Goal: Information Seeking & Learning: Check status

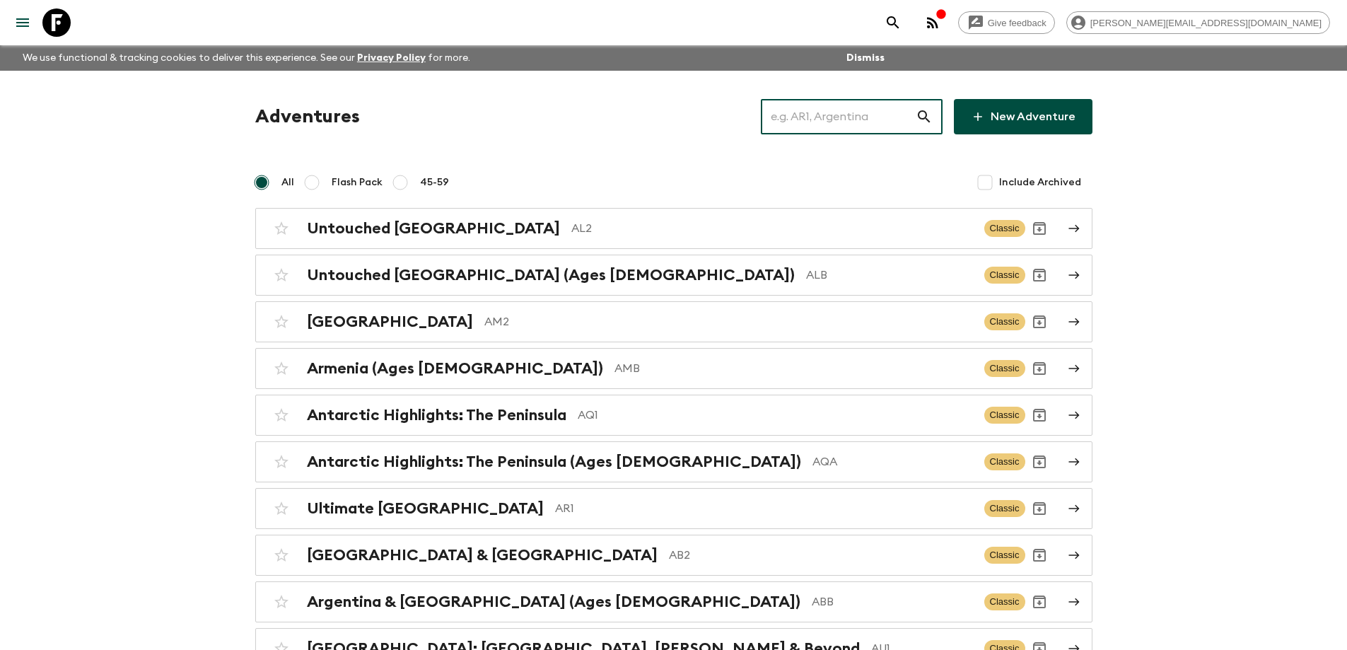
click at [845, 121] on input "text" at bounding box center [838, 117] width 155 height 40
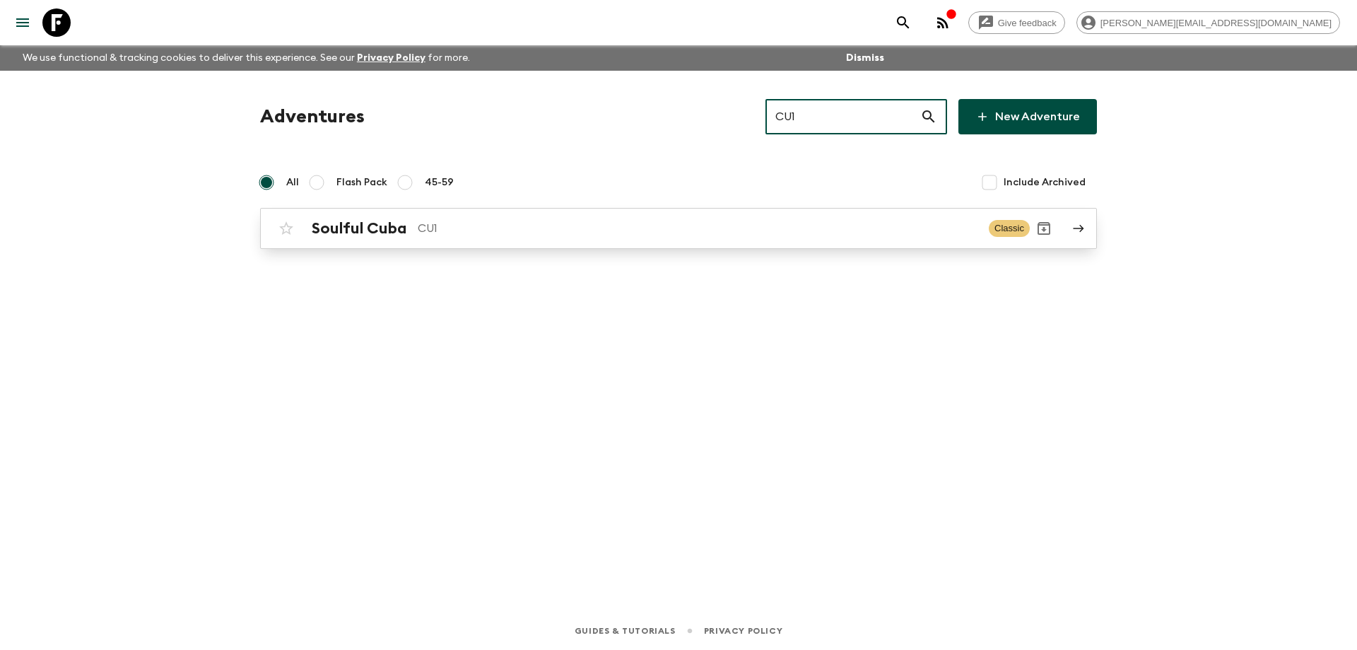
type input "CU1"
click at [650, 222] on p "CU1" at bounding box center [698, 228] width 560 height 17
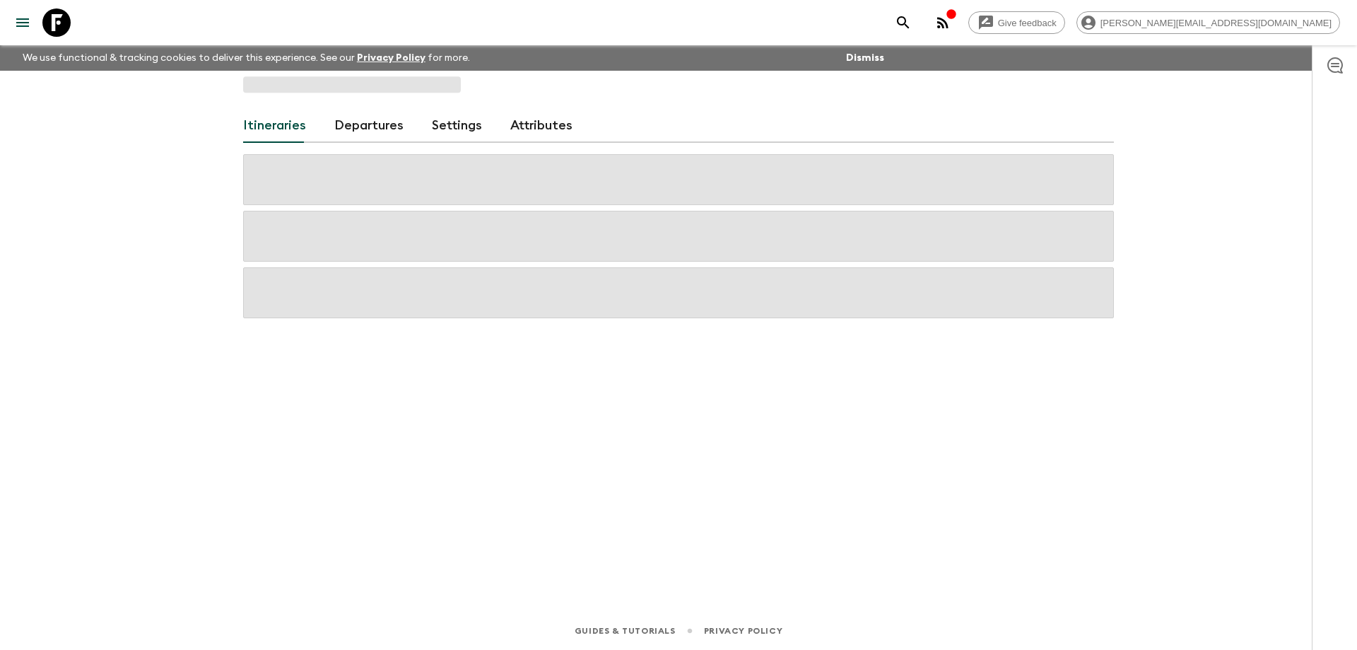
click at [650, 222] on span at bounding box center [678, 236] width 871 height 51
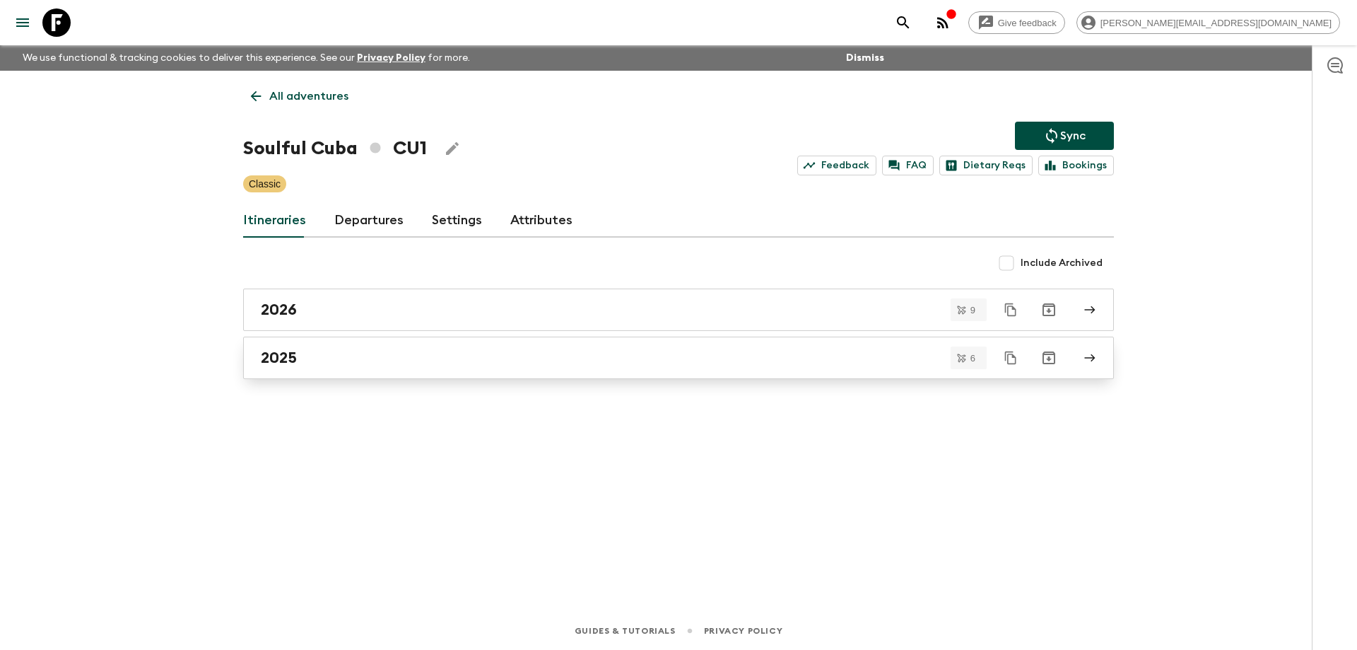
click at [364, 366] on div "2025" at bounding box center [665, 358] width 809 height 18
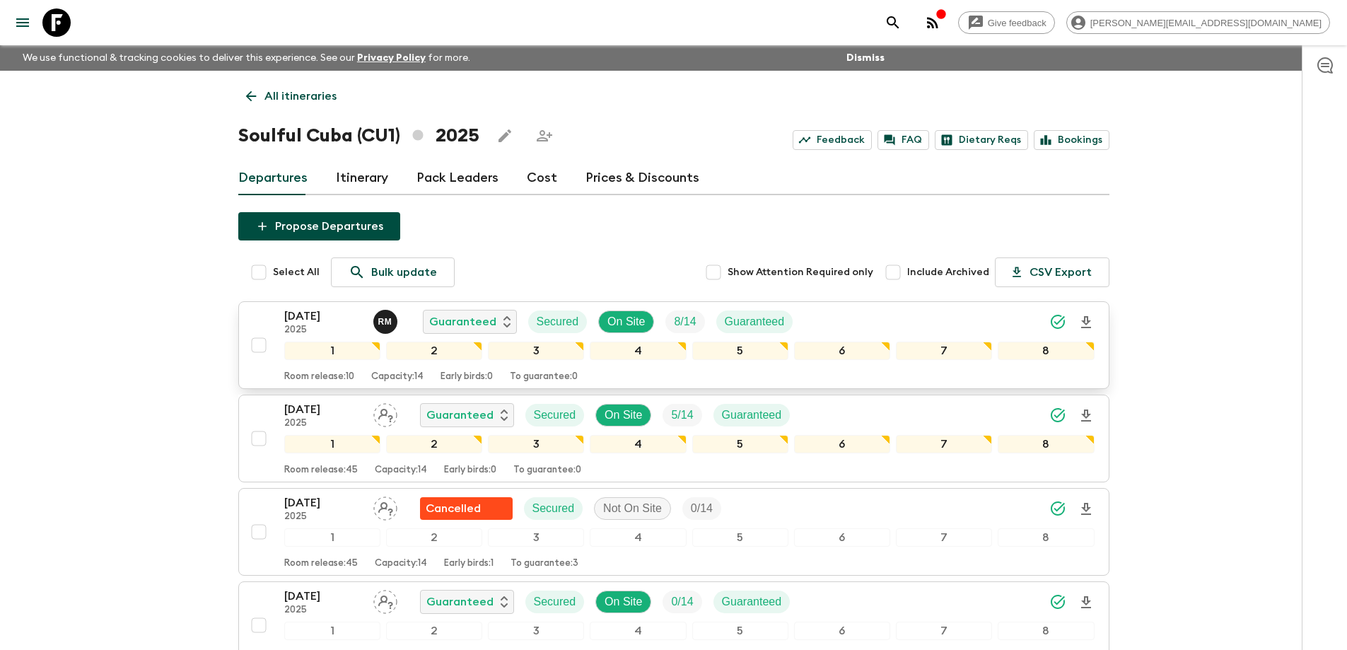
click at [315, 313] on p "[DATE]" at bounding box center [323, 316] width 78 height 17
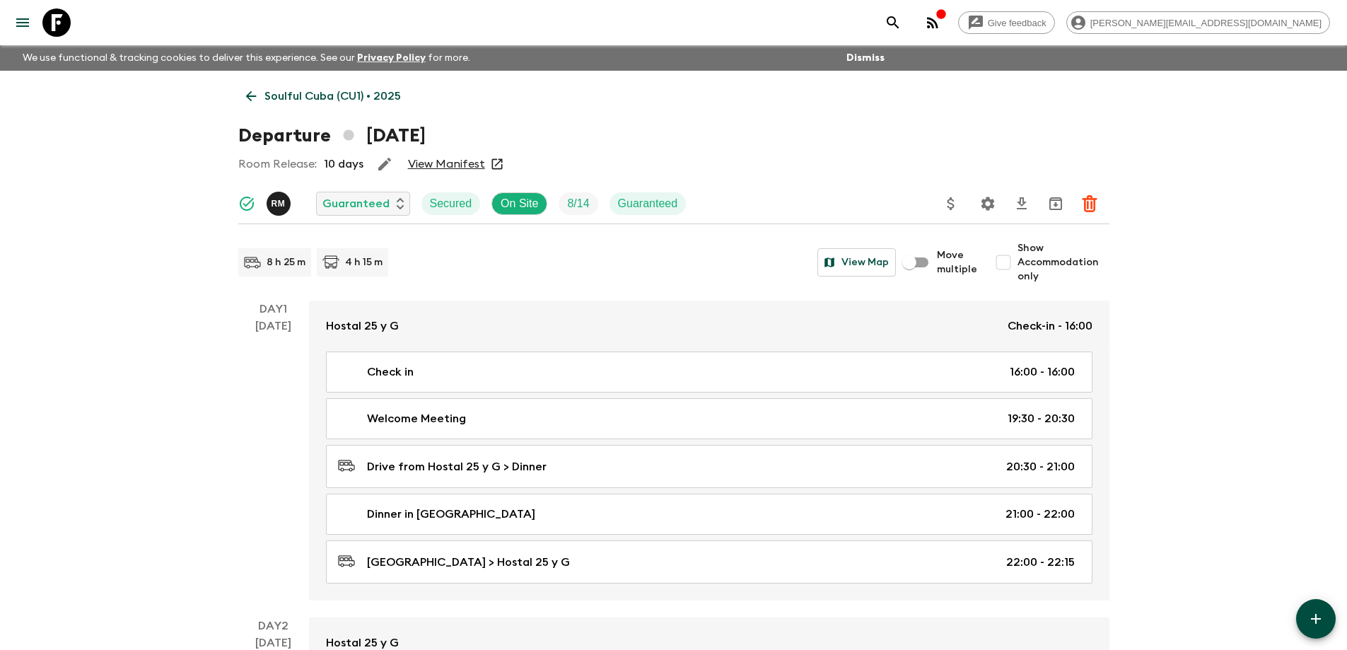
click at [472, 160] on link "View Manifest" at bounding box center [446, 164] width 77 height 14
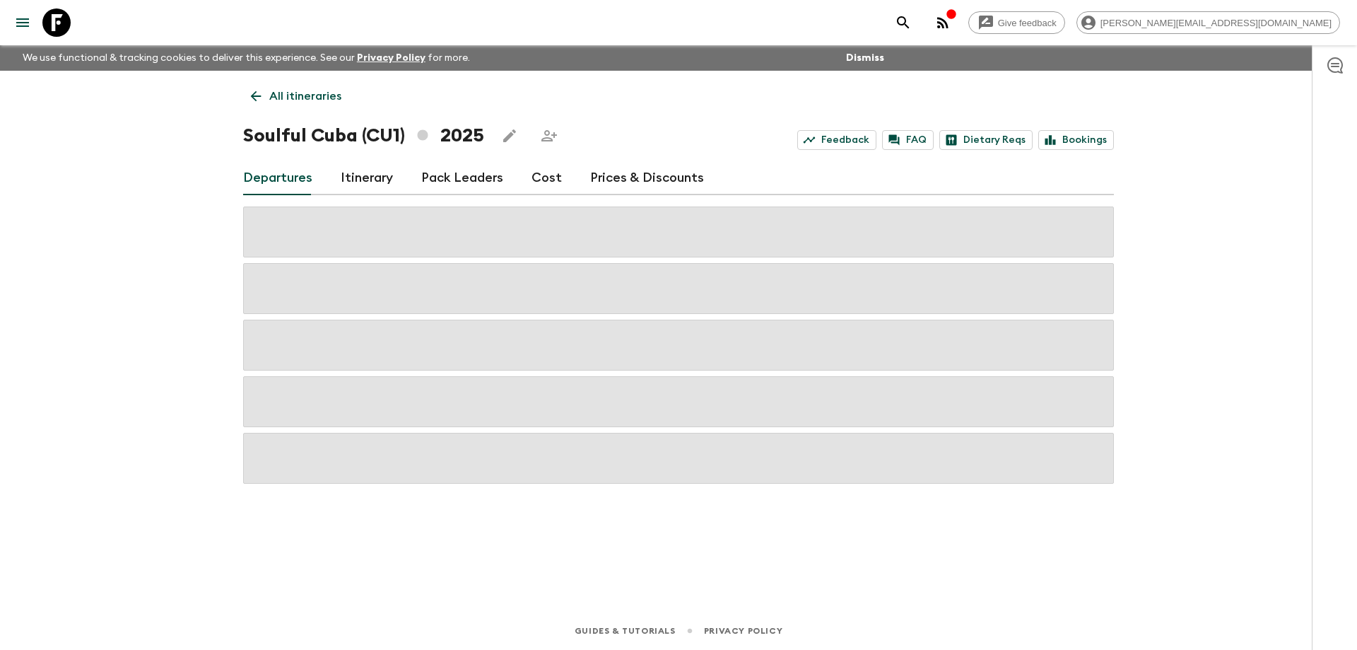
click at [539, 171] on link "Cost" at bounding box center [547, 178] width 30 height 34
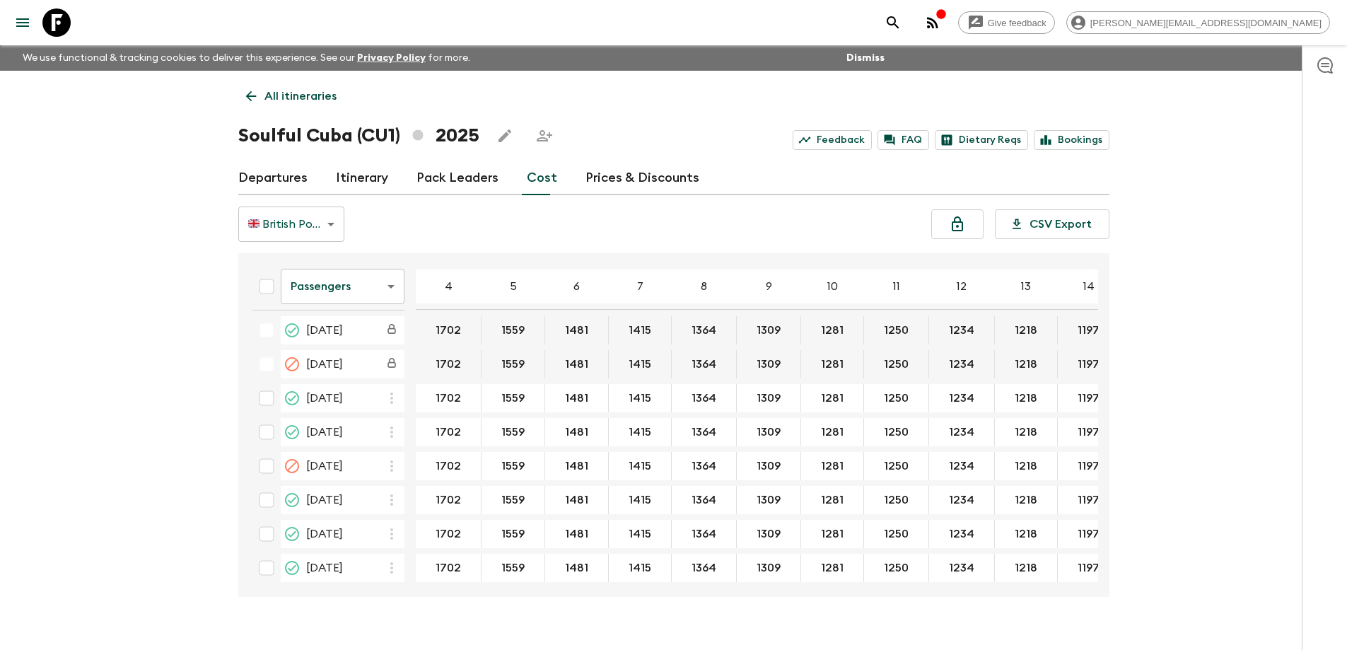
scroll to position [317, 0]
click at [331, 289] on body "Give feedback [PERSON_NAME][EMAIL_ADDRESS][DOMAIN_NAME] We use functional & tra…" at bounding box center [673, 337] width 1347 height 674
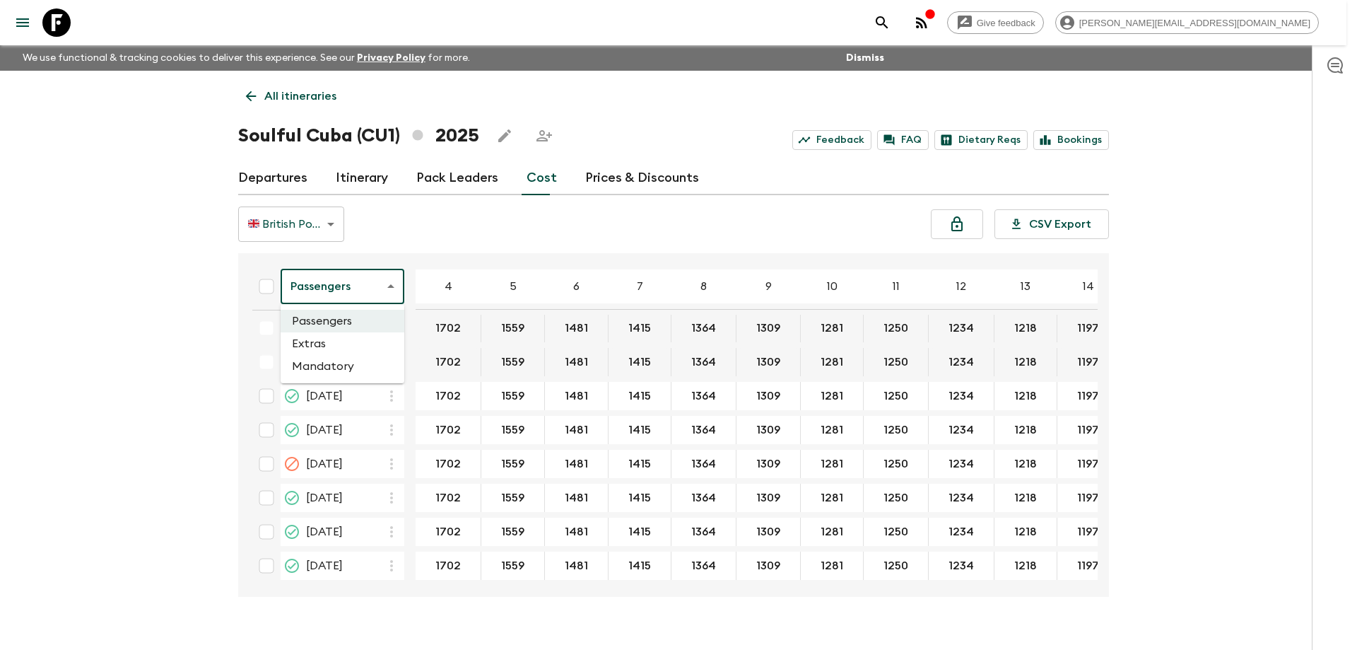
click at [329, 344] on li "Extras" at bounding box center [343, 343] width 124 height 23
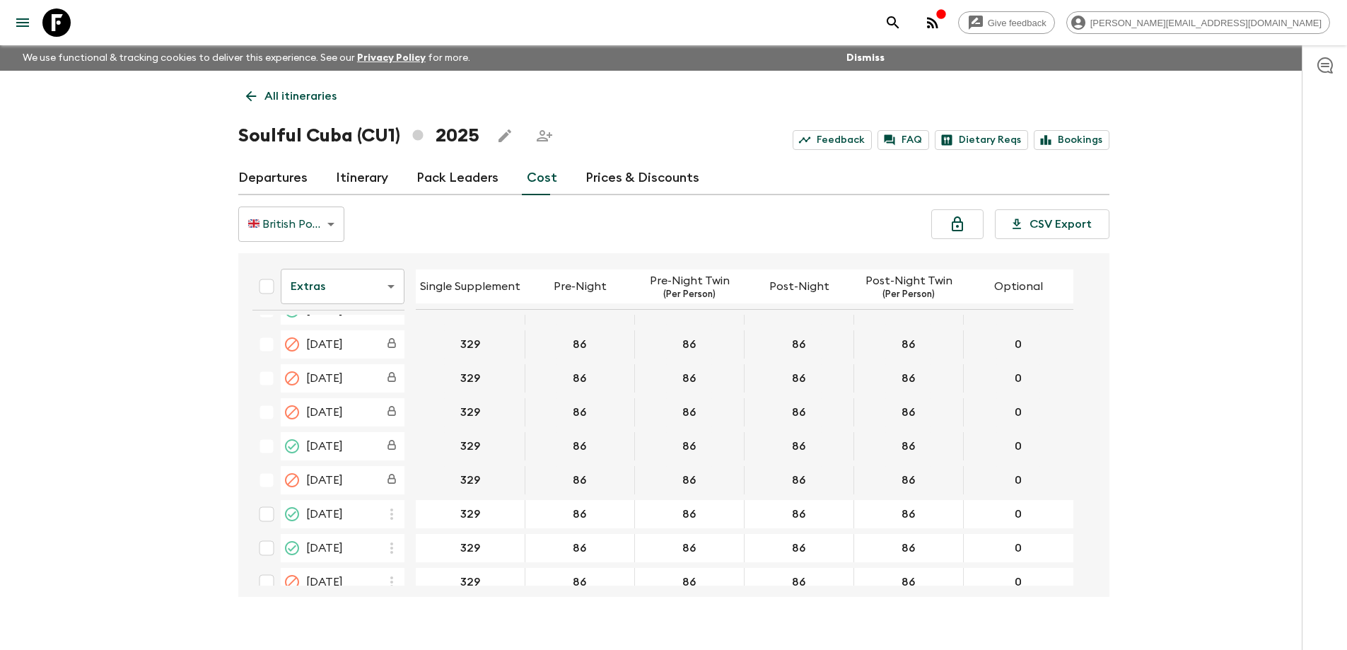
scroll to position [312, 0]
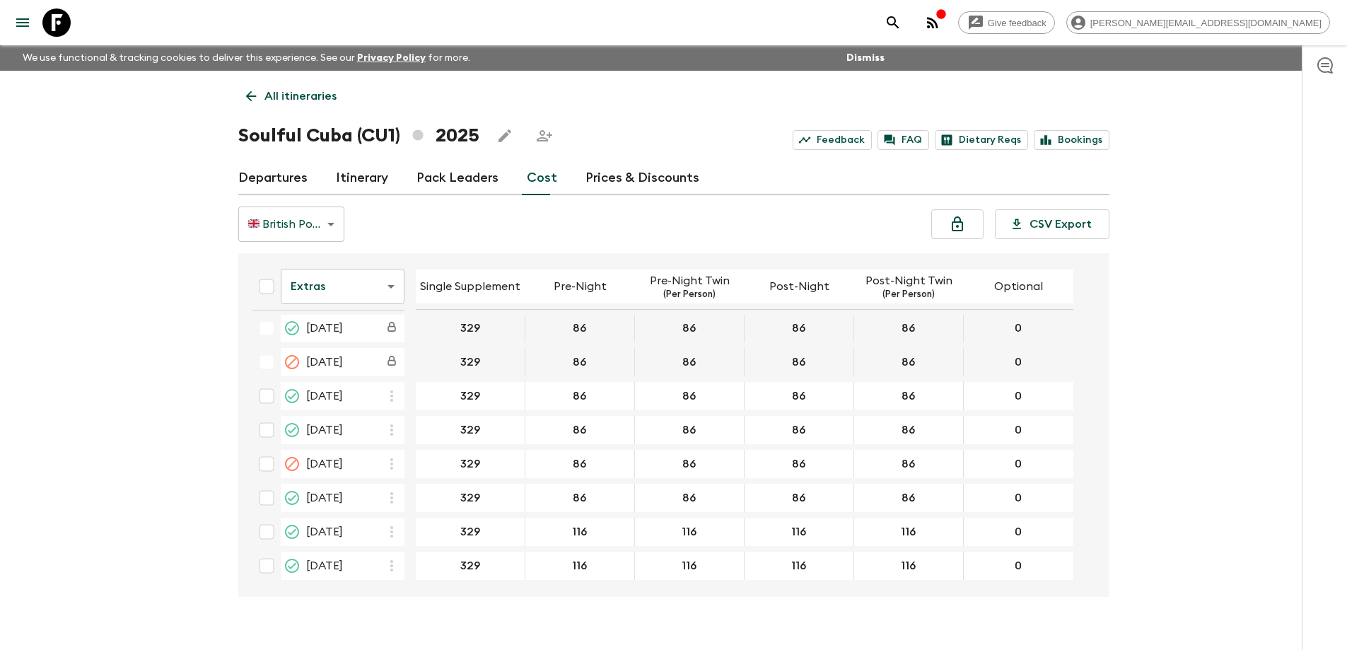
click at [66, 23] on icon at bounding box center [56, 22] width 28 height 28
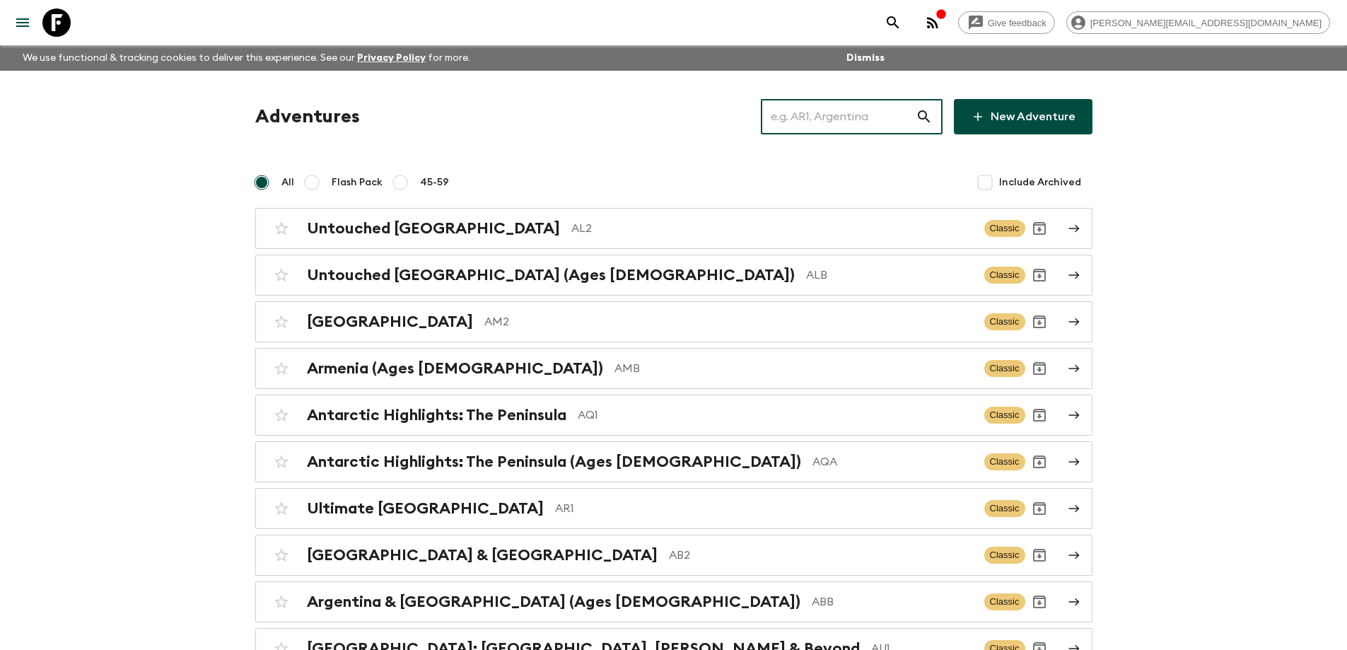
click at [806, 132] on input "text" at bounding box center [838, 117] width 155 height 40
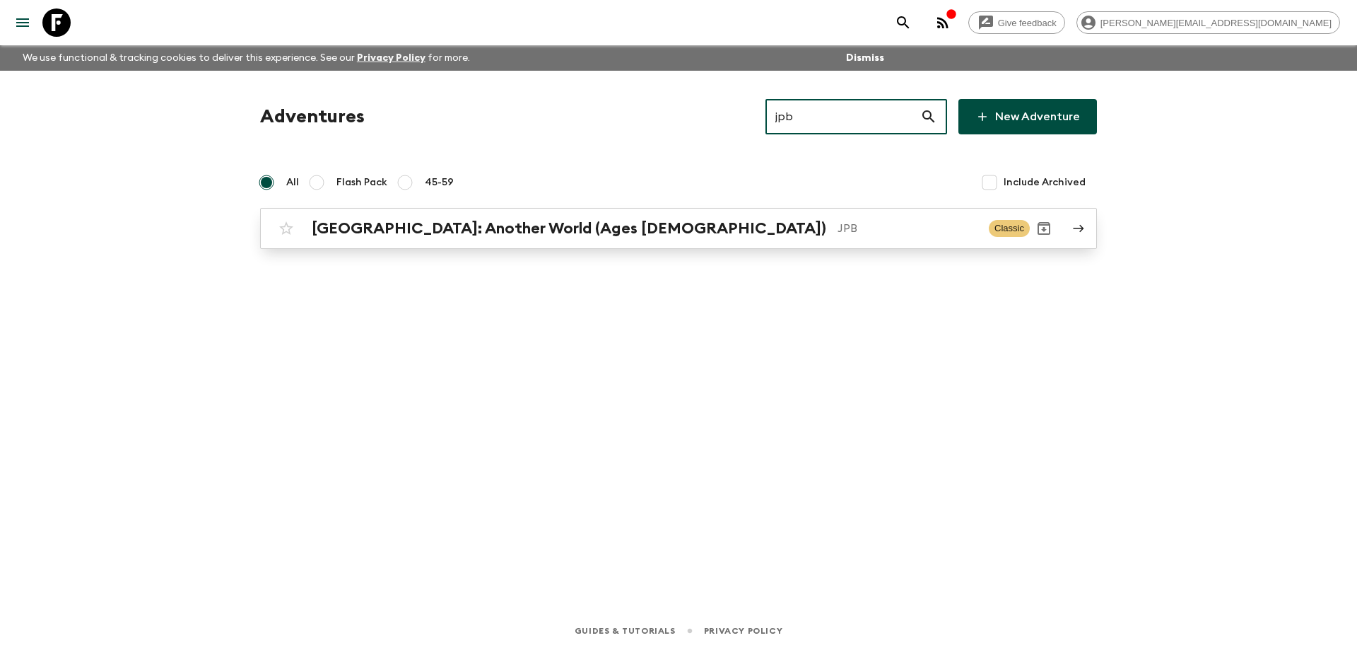
type input "jpb"
click at [838, 228] on p "JPB" at bounding box center [908, 228] width 140 height 17
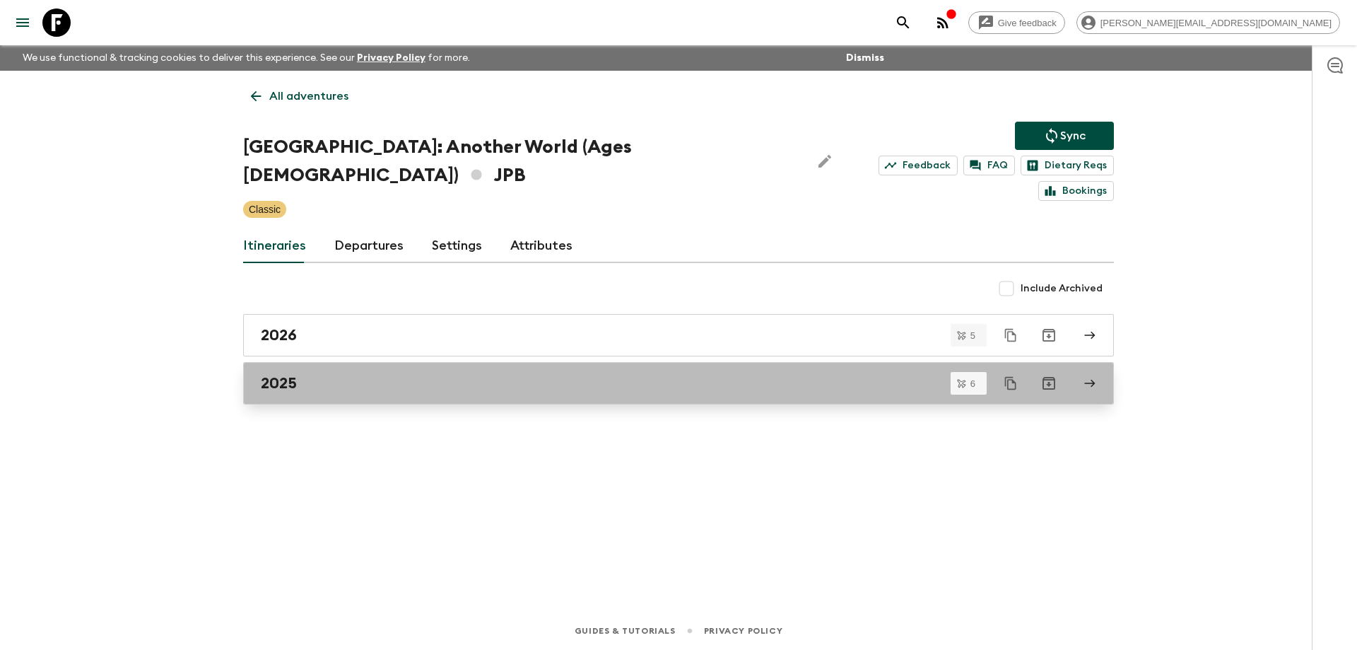
click at [353, 374] on div "2025" at bounding box center [665, 383] width 809 height 18
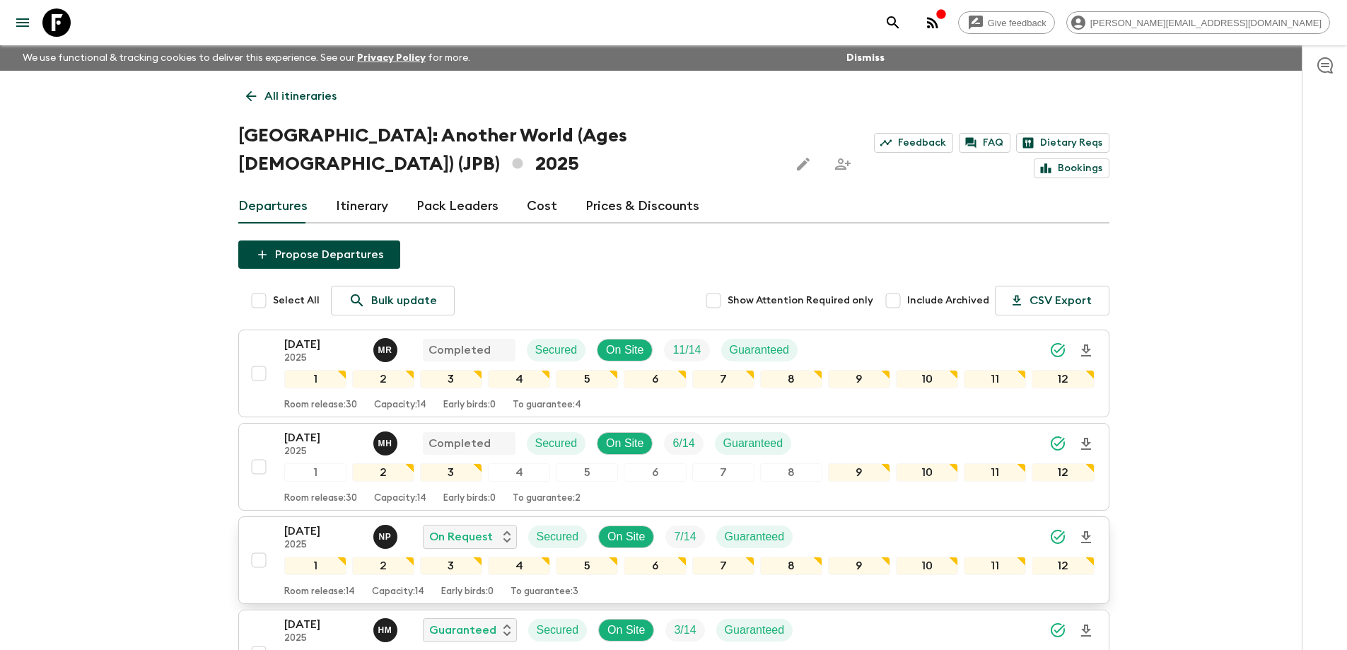
click at [319, 522] on p "[DATE]" at bounding box center [323, 530] width 78 height 17
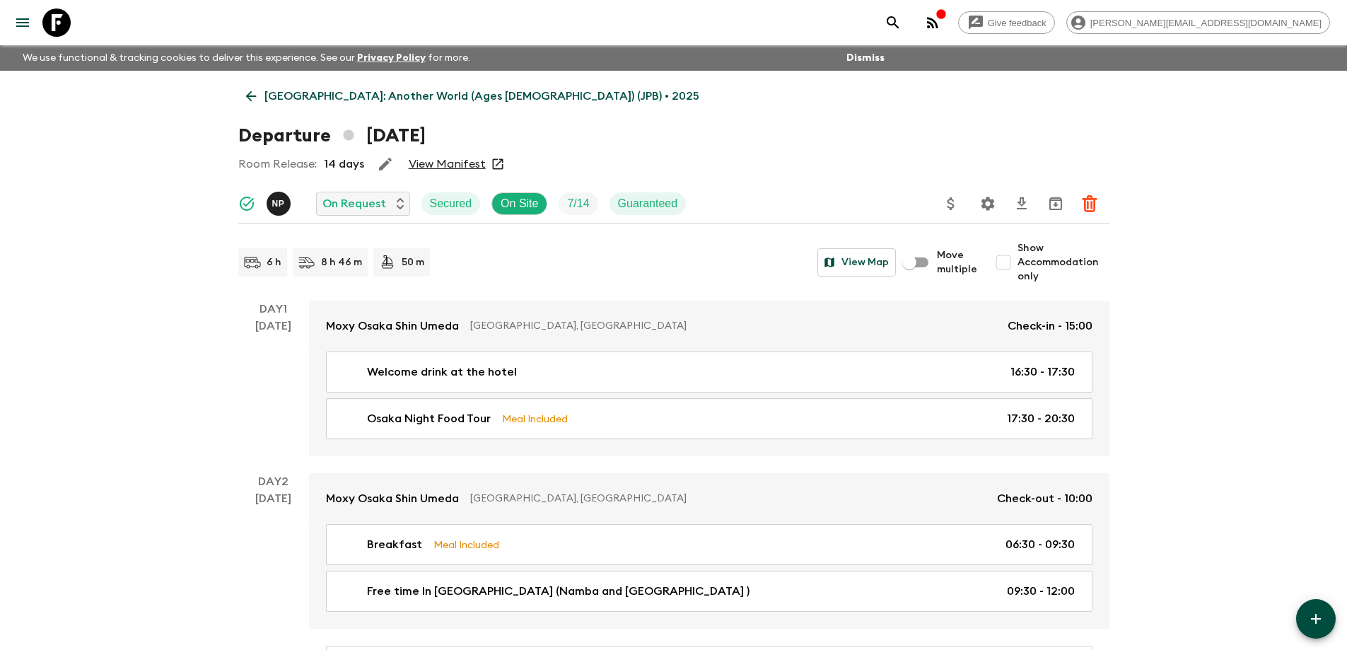
click at [450, 161] on link "View Manifest" at bounding box center [447, 164] width 77 height 14
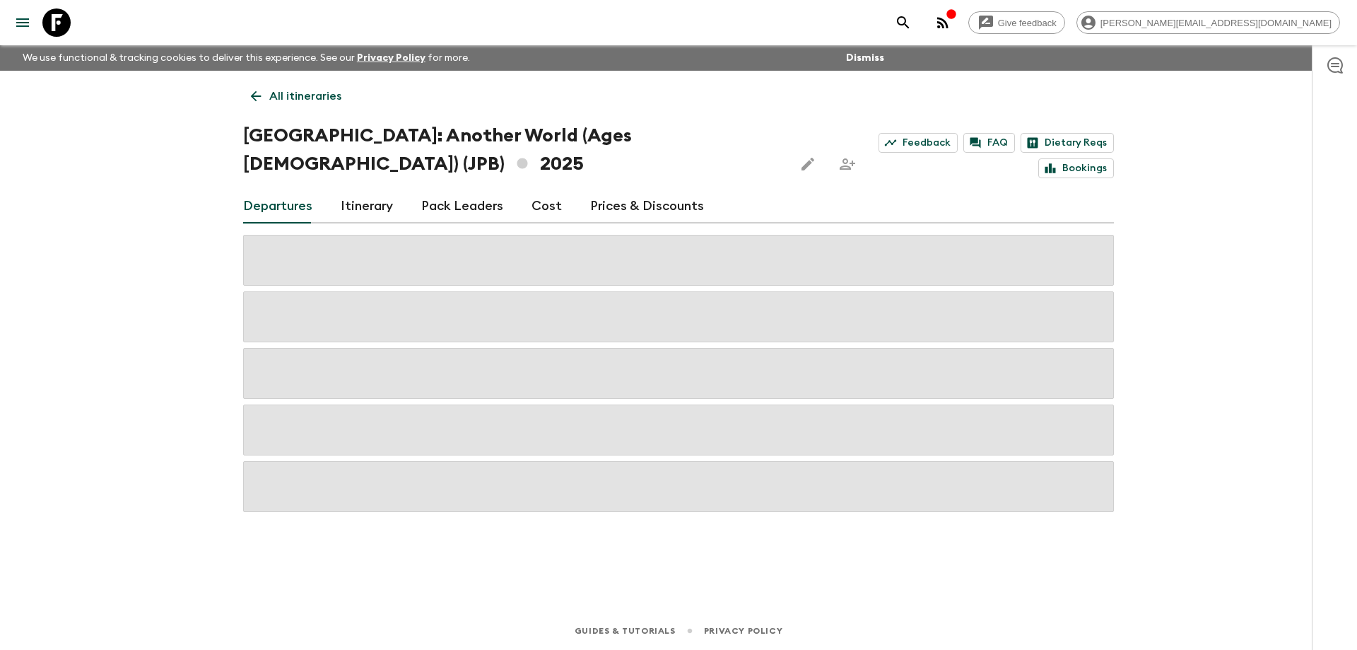
click at [534, 189] on link "Cost" at bounding box center [547, 206] width 30 height 34
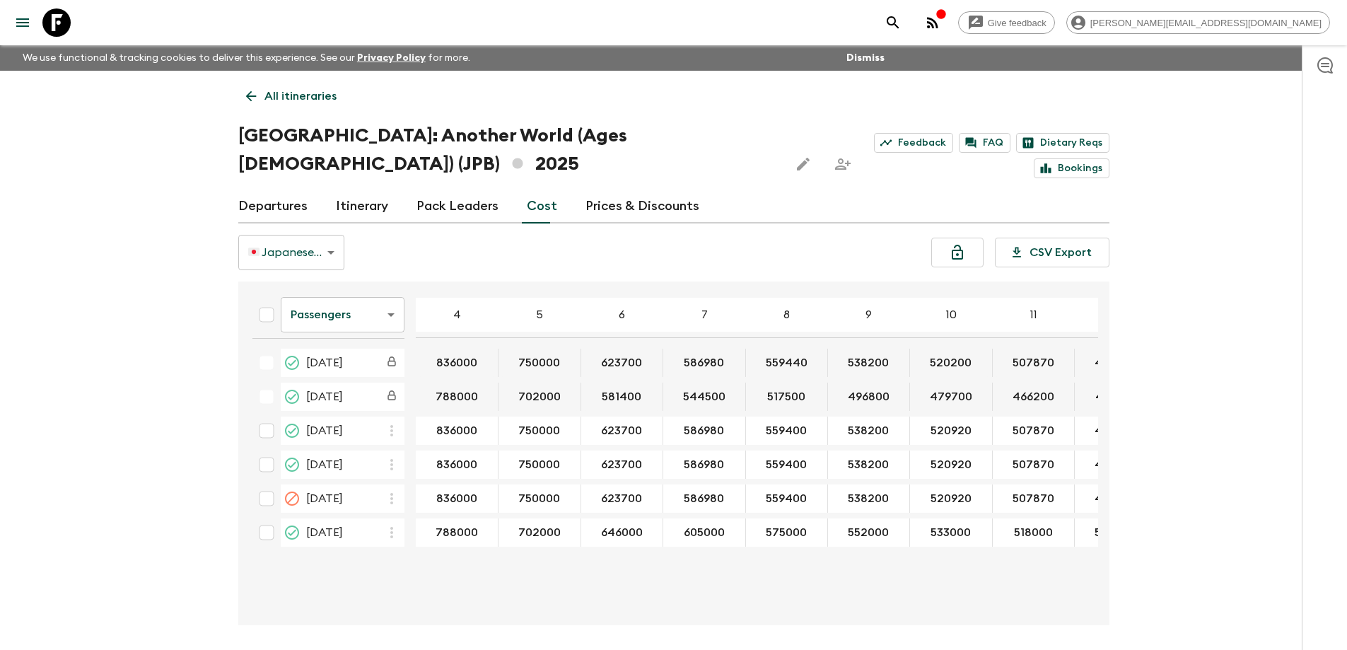
click at [344, 288] on body "Give feedback [PERSON_NAME][EMAIL_ADDRESS][DOMAIN_NAME] We use functional & tra…" at bounding box center [673, 351] width 1347 height 703
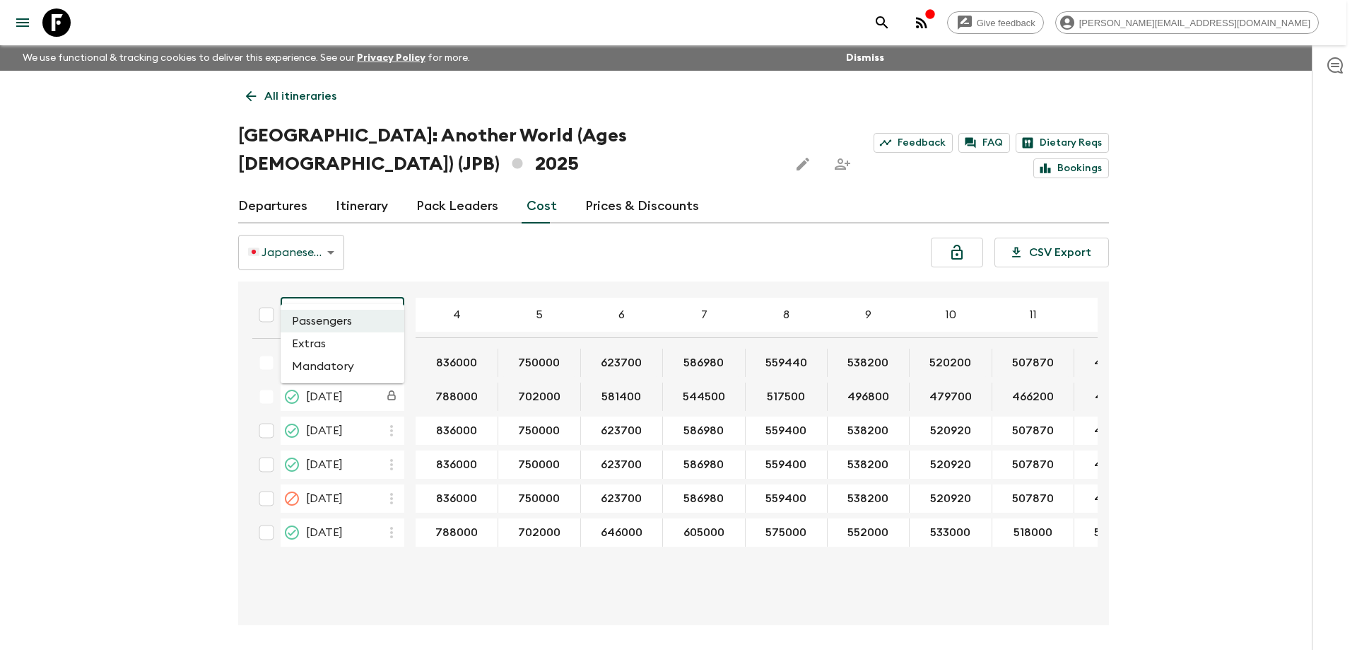
click at [350, 341] on li "Extras" at bounding box center [343, 343] width 124 height 23
